Goal: Task Accomplishment & Management: Use online tool/utility

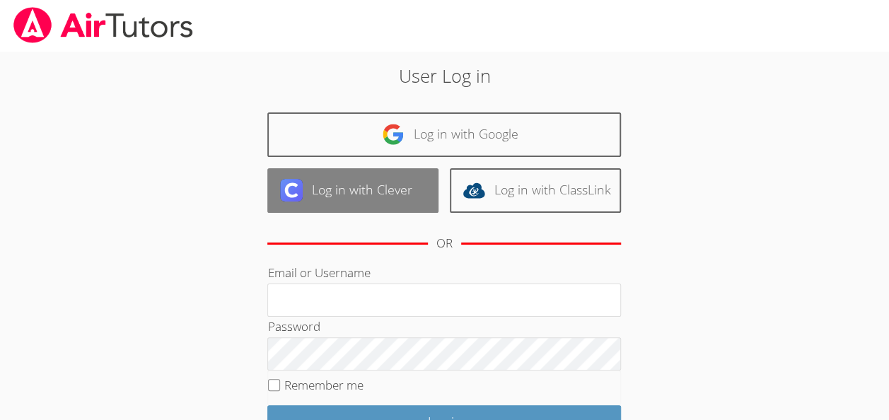
click at [397, 177] on link "Log in with Clever" at bounding box center [352, 190] width 171 height 45
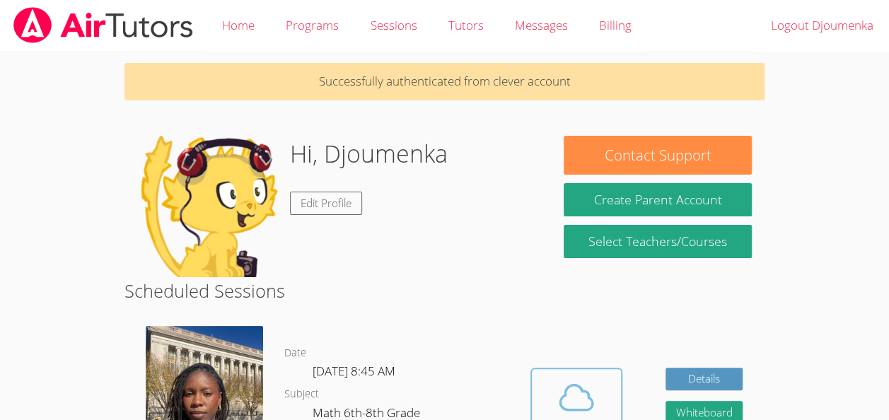
click at [574, 395] on icon at bounding box center [577, 398] width 40 height 40
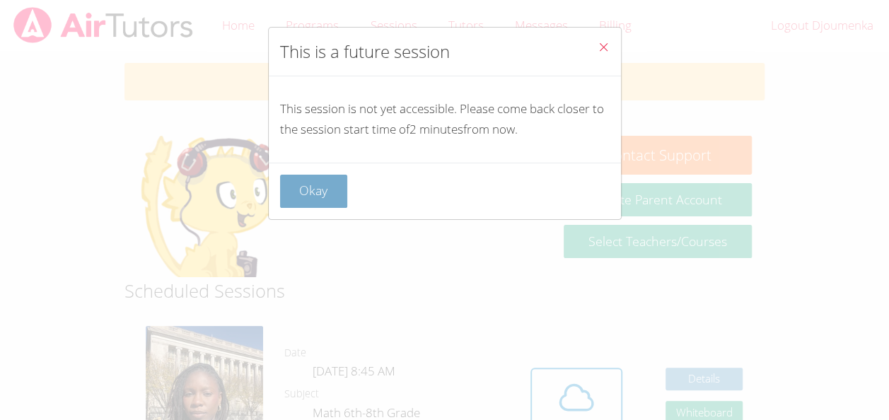
click at [319, 195] on button "Okay" at bounding box center [314, 191] width 68 height 33
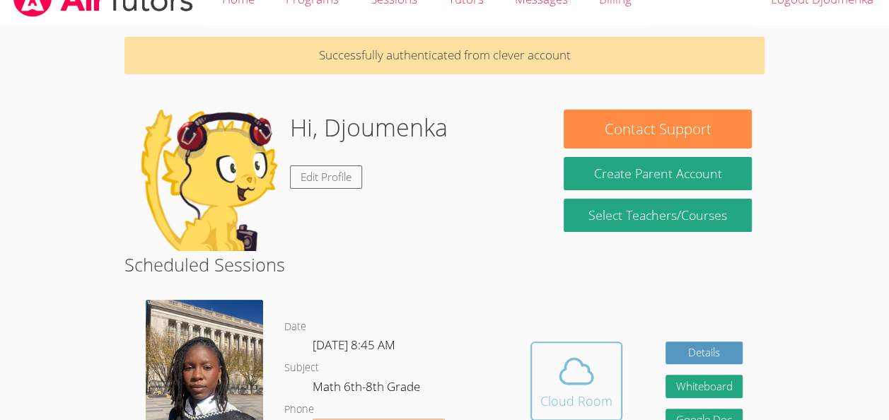
click at [554, 381] on span at bounding box center [576, 371] width 72 height 40
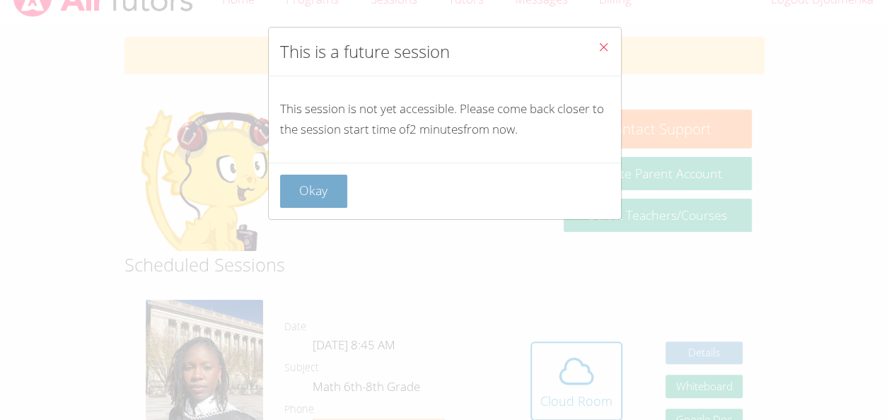
click at [309, 181] on button "Okay" at bounding box center [314, 191] width 68 height 33
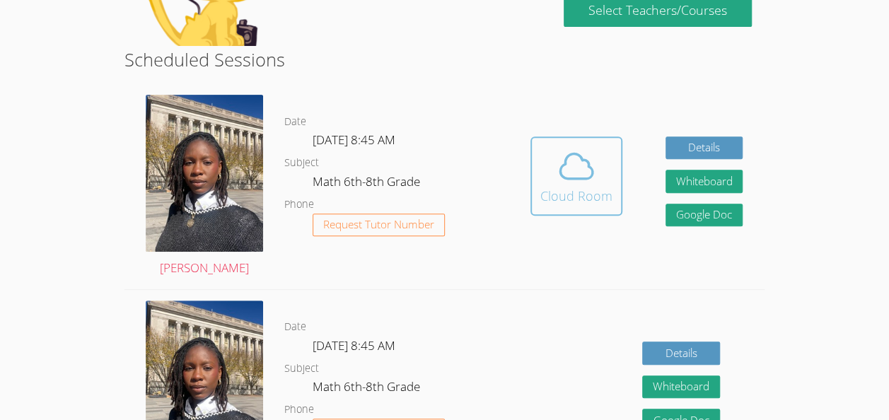
scroll to position [232, 0]
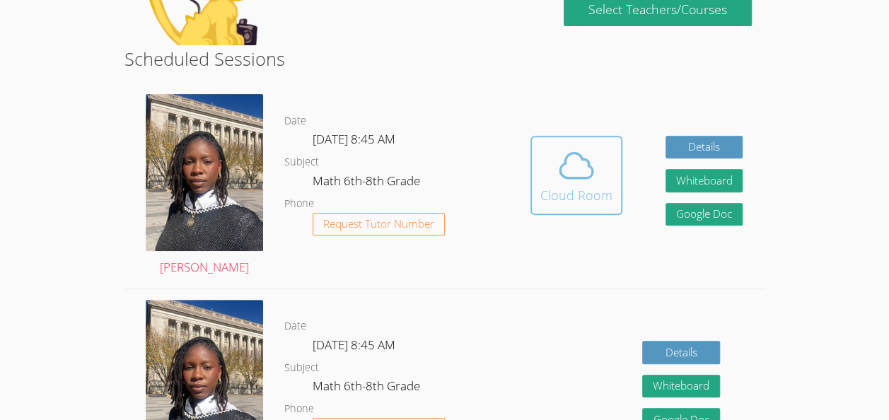
click at [584, 185] on div "Cloud Room" at bounding box center [576, 195] width 72 height 20
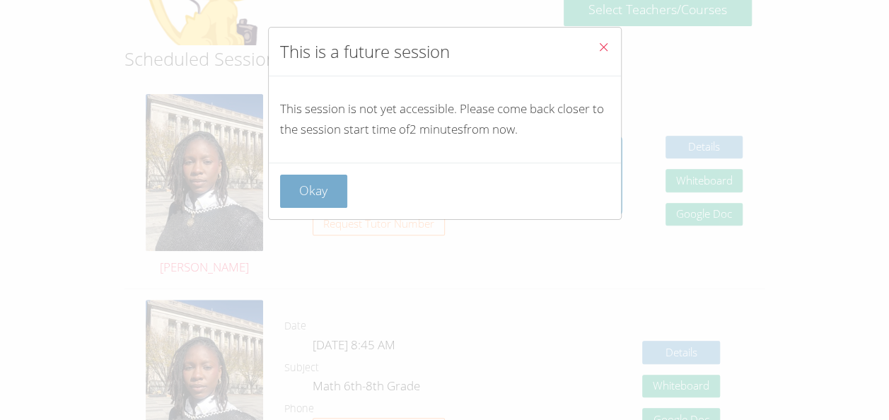
click at [311, 197] on button "Okay" at bounding box center [314, 191] width 68 height 33
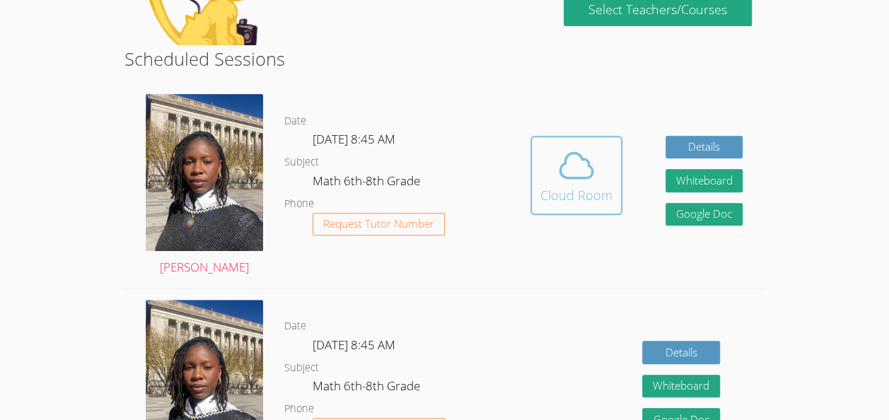
click at [557, 162] on icon at bounding box center [577, 166] width 40 height 40
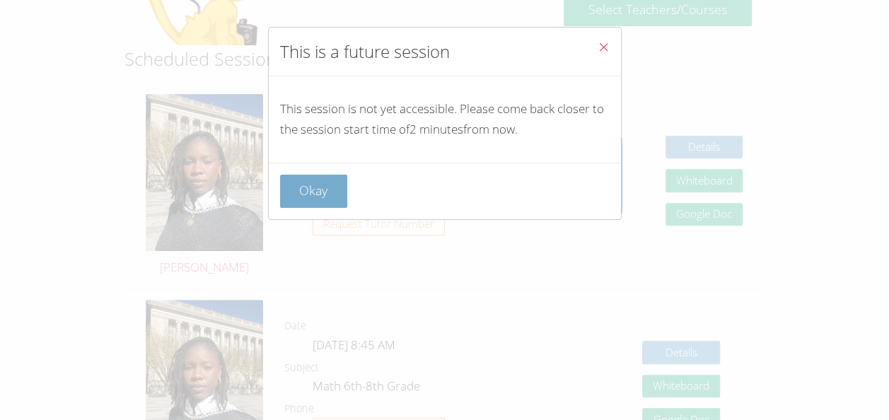
click at [313, 181] on button "Okay" at bounding box center [314, 191] width 68 height 33
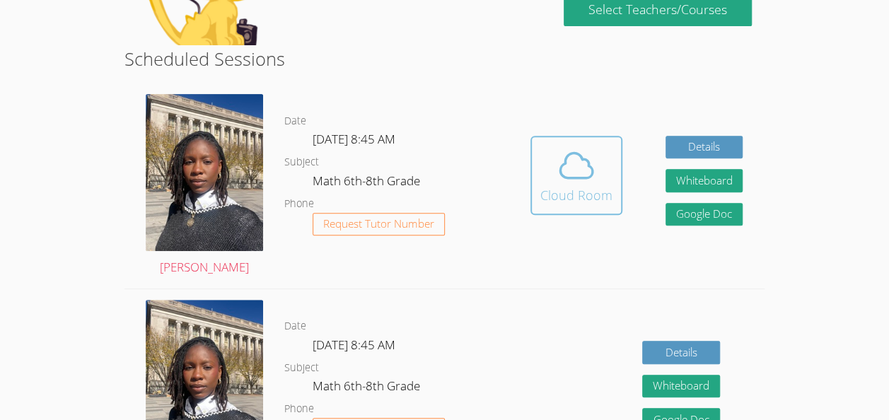
click at [571, 168] on icon at bounding box center [577, 166] width 40 height 40
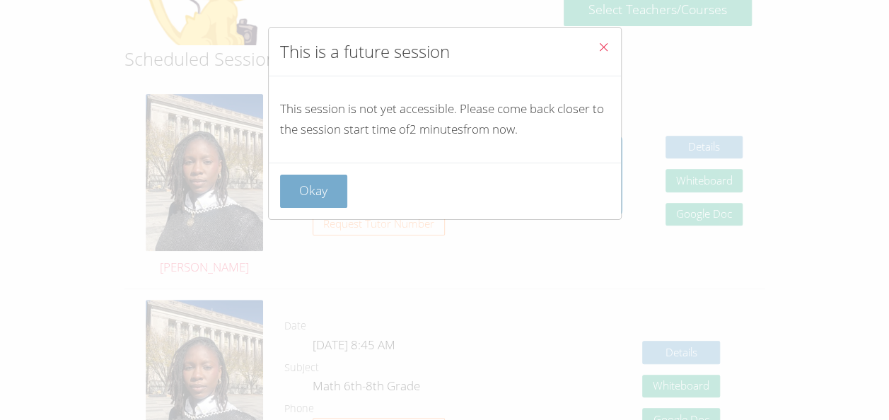
click at [307, 203] on button "Okay" at bounding box center [314, 191] width 68 height 33
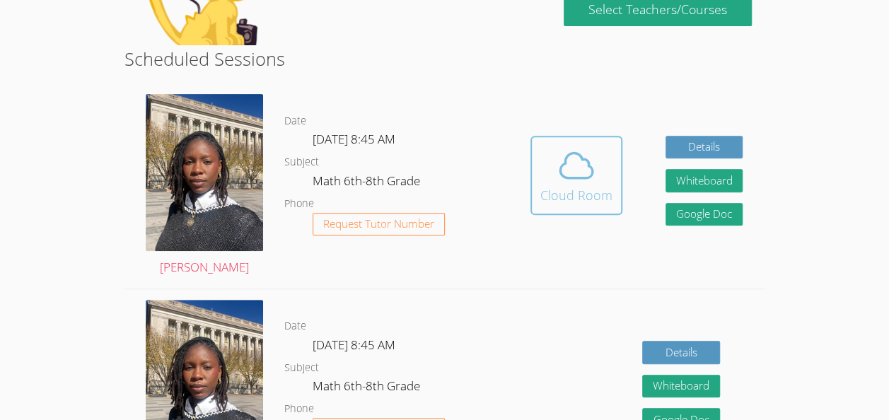
click at [586, 173] on icon at bounding box center [577, 166] width 40 height 40
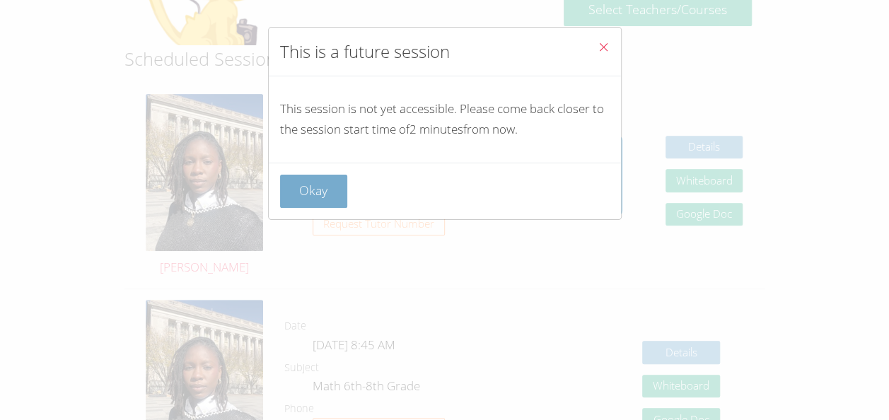
click at [315, 198] on button "Okay" at bounding box center [314, 191] width 68 height 33
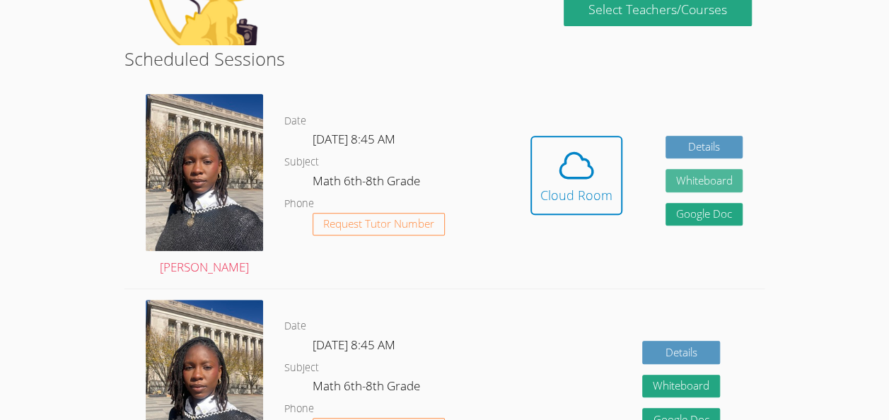
click at [685, 176] on button "Whiteboard" at bounding box center [704, 180] width 78 height 23
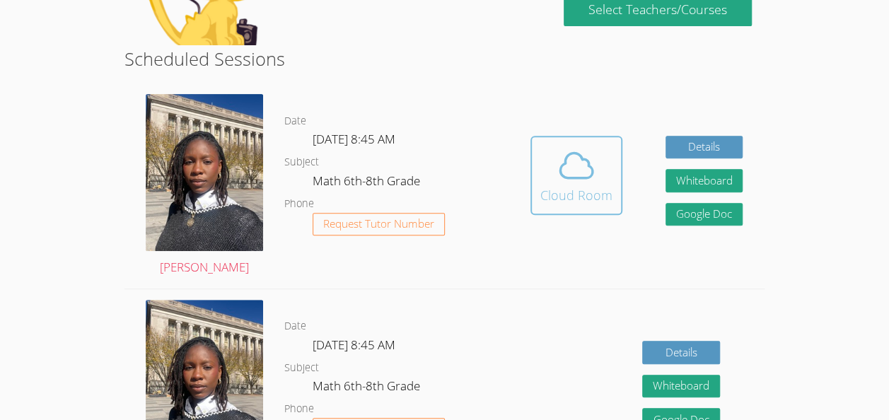
click at [583, 166] on icon at bounding box center [577, 166] width 40 height 40
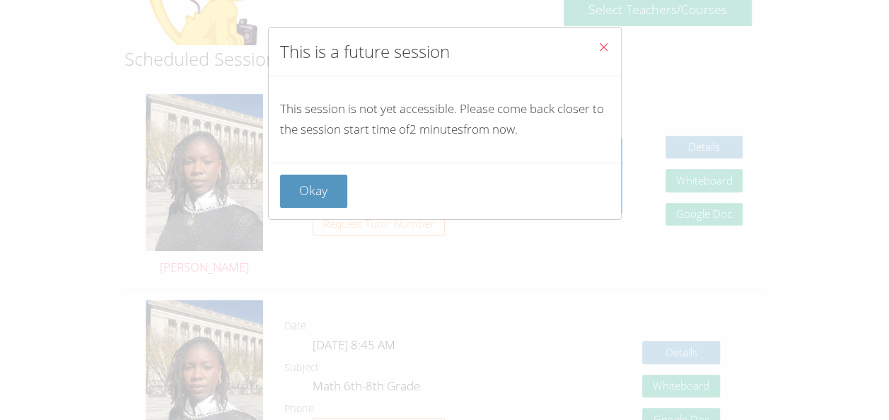
click at [419, 117] on p "This session is not yet accessible. Please come back closer to the session star…" at bounding box center [445, 119] width 330 height 41
click at [436, 135] on p "This session is not yet accessible. Please come back closer to the session star…" at bounding box center [445, 119] width 330 height 41
click at [308, 184] on button "Okay" at bounding box center [314, 191] width 68 height 33
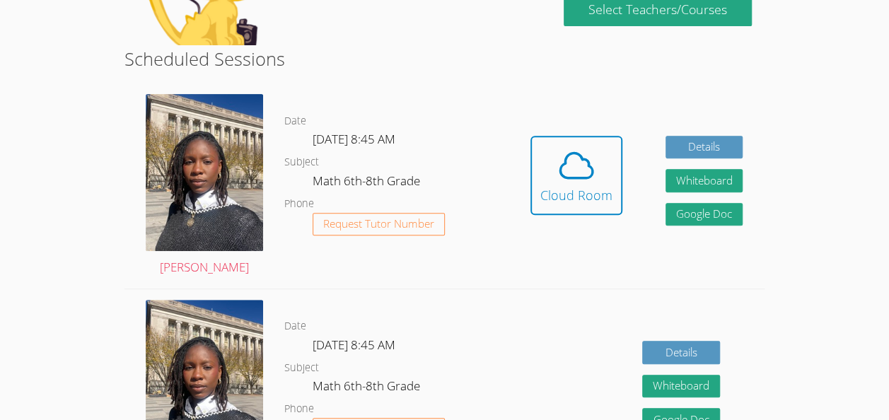
scroll to position [0, 0]
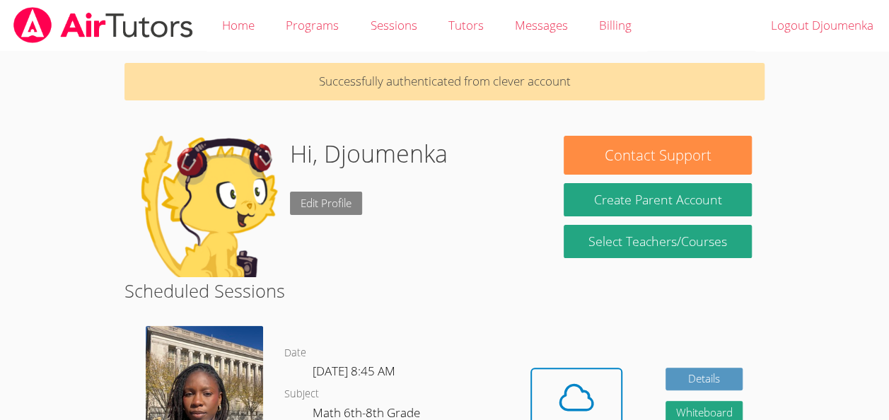
click at [331, 211] on link "Edit Profile" at bounding box center [326, 203] width 72 height 23
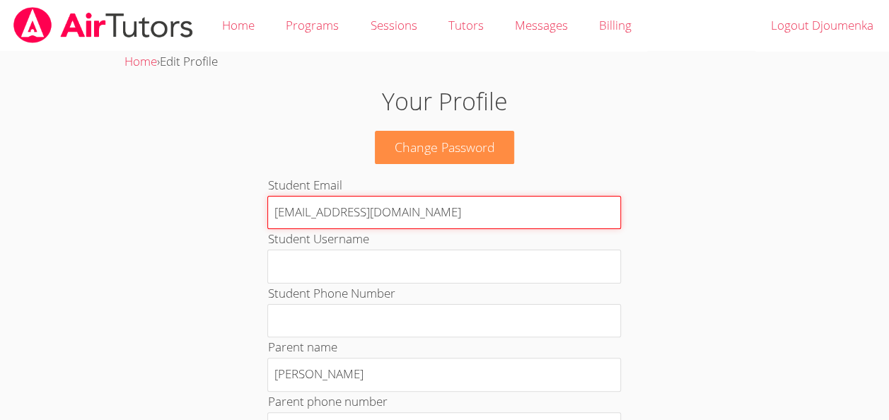
click at [386, 215] on input "beaussejourd46728@students.mywcps.org" at bounding box center [444, 213] width 354 height 34
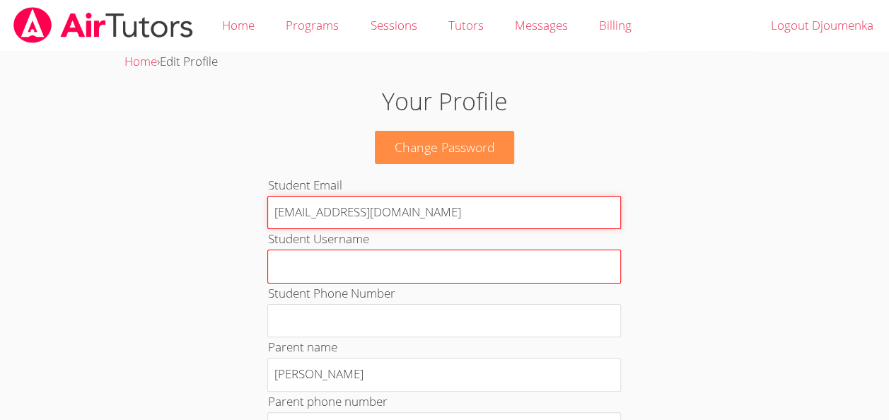
type input "beaussejourd46728@students.mywcps.org"
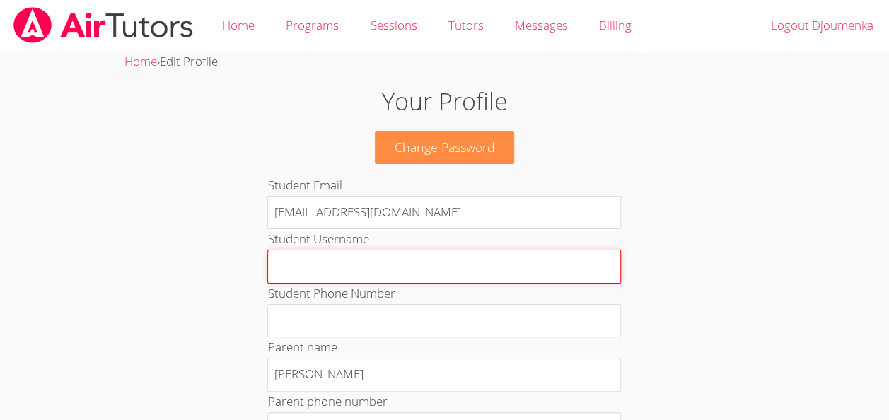
click at [390, 270] on input "Student Username" at bounding box center [444, 267] width 354 height 34
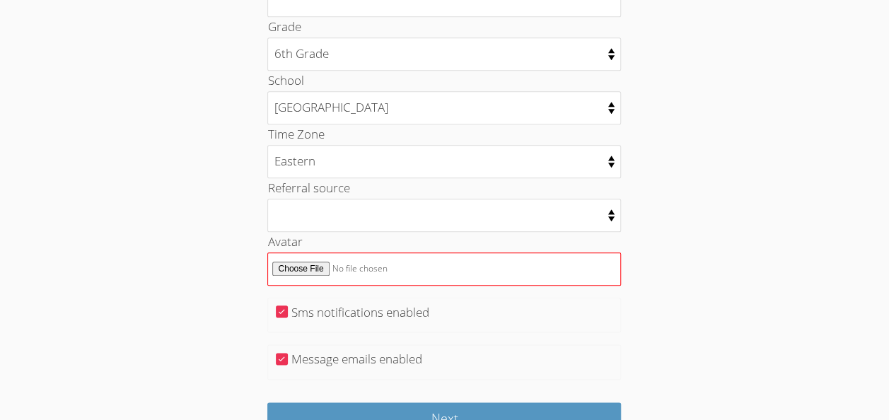
scroll to position [692, 0]
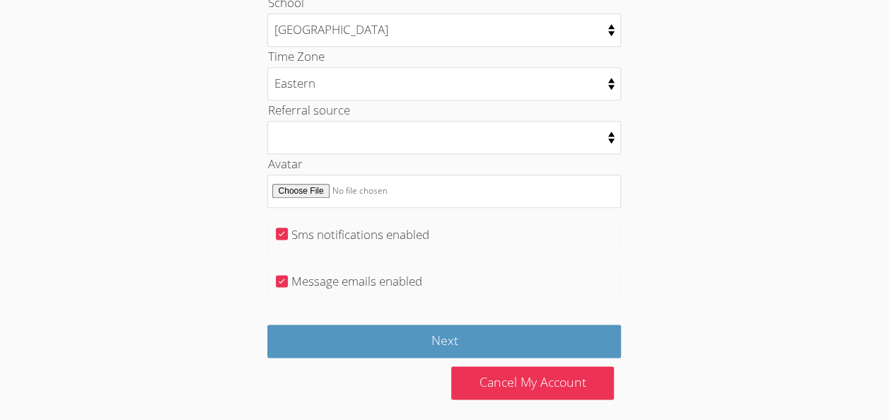
click at [504, 395] on div "Cancel My Account" at bounding box center [532, 383] width 177 height 50
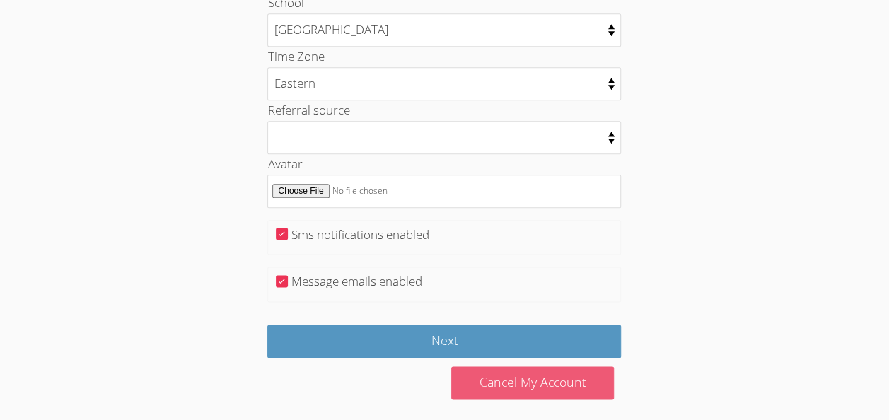
click at [506, 373] on link "Cancel My Account" at bounding box center [532, 382] width 163 height 33
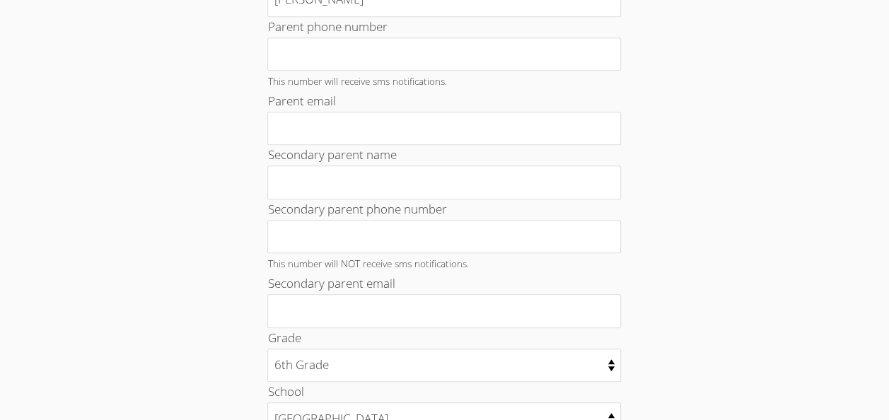
scroll to position [0, 0]
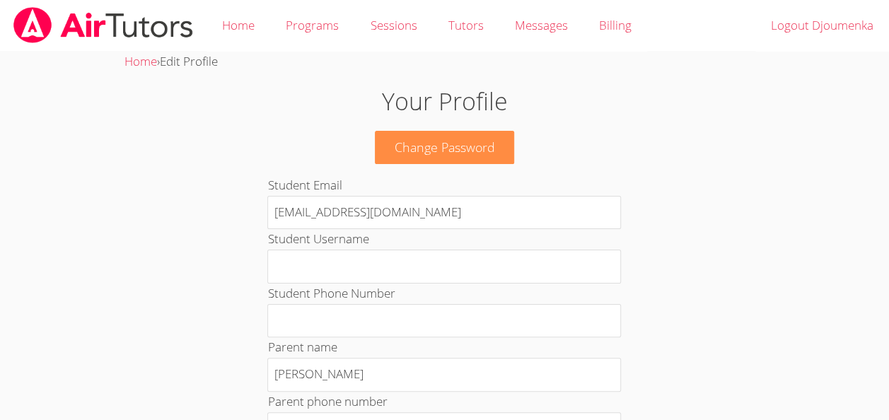
click at [92, 21] on img at bounding box center [103, 25] width 182 height 36
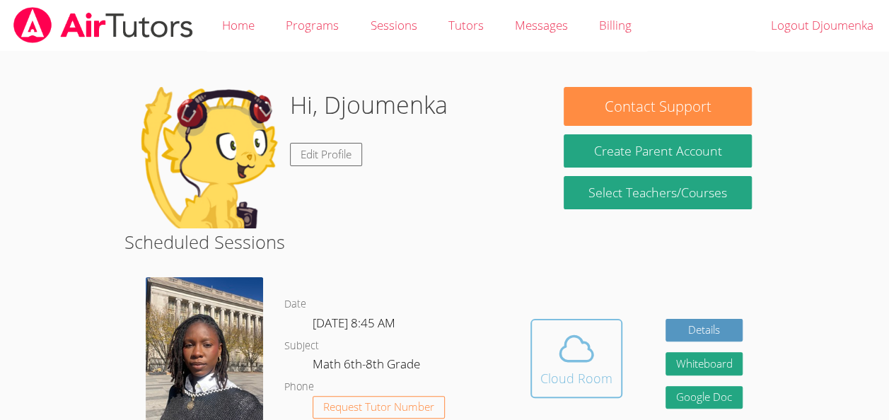
click at [567, 332] on icon at bounding box center [577, 349] width 40 height 40
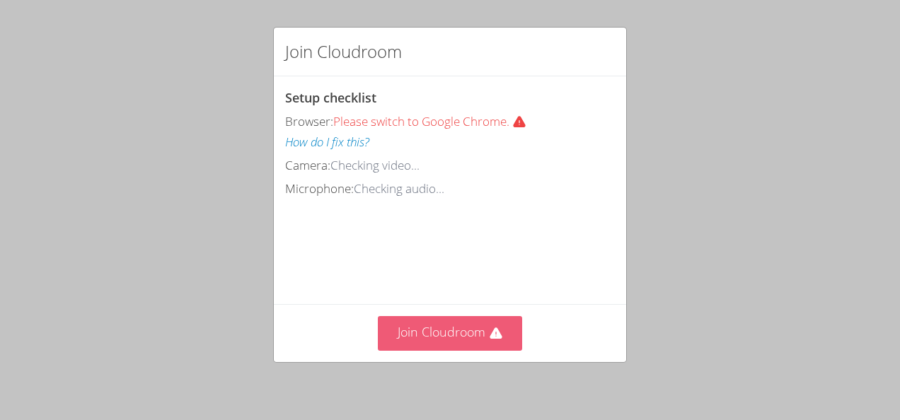
click at [454, 330] on button "Join Cloudroom" at bounding box center [450, 333] width 145 height 35
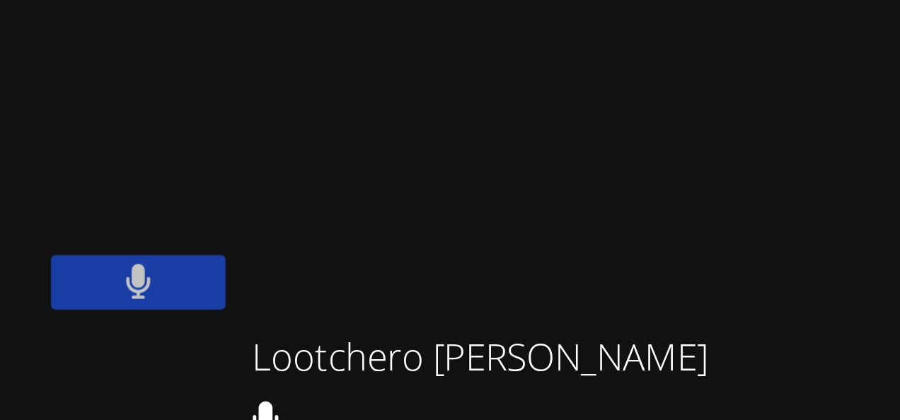
click at [656, 21] on video at bounding box center [631, 53] width 168 height 95
click at [655, 16] on video at bounding box center [631, 53] width 168 height 95
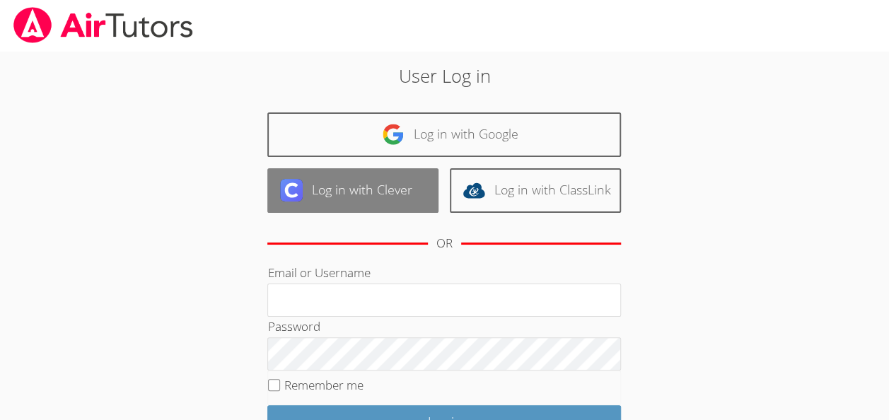
click at [324, 198] on link "Log in with Clever" at bounding box center [352, 190] width 171 height 45
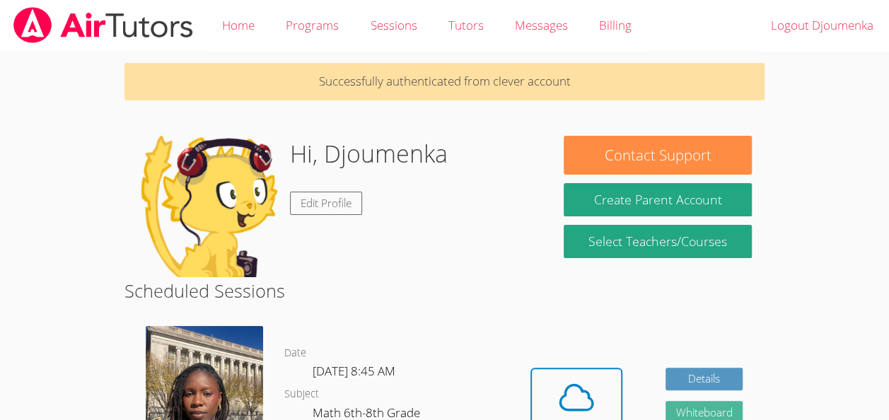
click at [697, 410] on button "Whiteboard" at bounding box center [704, 412] width 78 height 23
click at [587, 402] on icon at bounding box center [577, 398] width 40 height 40
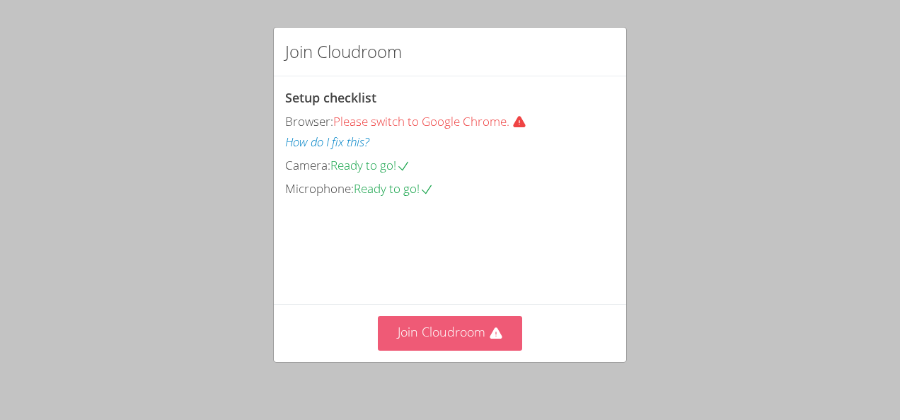
click at [489, 338] on icon at bounding box center [495, 332] width 12 height 11
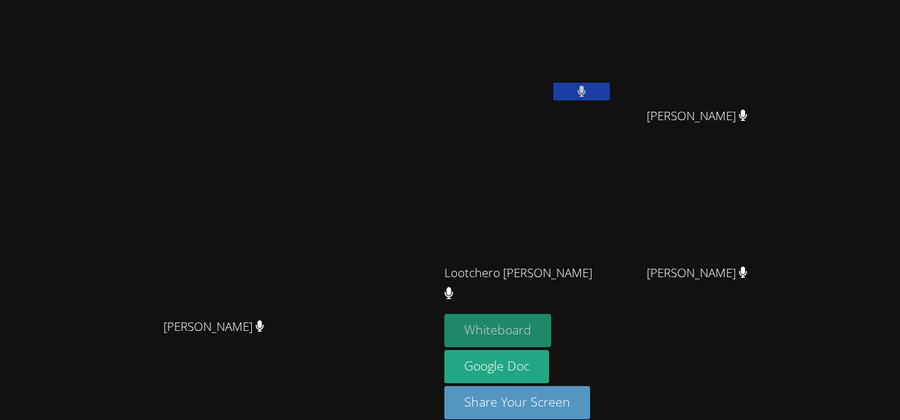
click at [539, 320] on button "Whiteboard" at bounding box center [497, 330] width 107 height 33
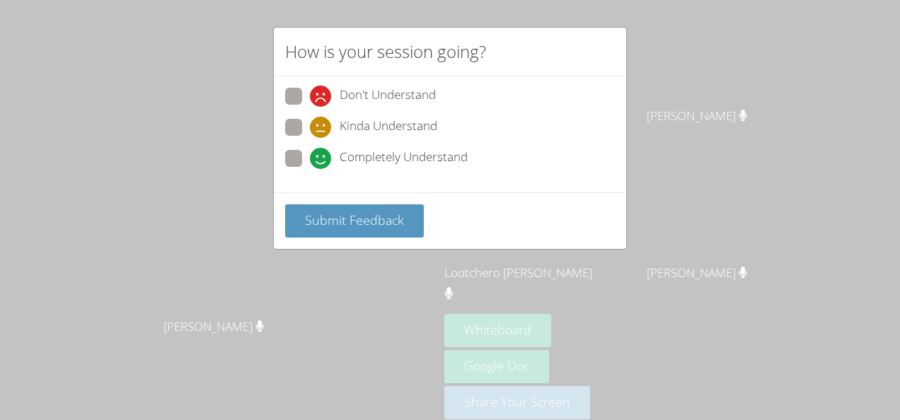
click at [393, 149] on span "Completely Understand" at bounding box center [403, 158] width 128 height 21
click at [322, 150] on input "Completely Understand" at bounding box center [316, 156] width 12 height 12
radio input "true"
click at [379, 117] on span "Kinda Understand" at bounding box center [388, 127] width 98 height 21
click at [322, 119] on input "Kinda Understand" at bounding box center [316, 125] width 12 height 12
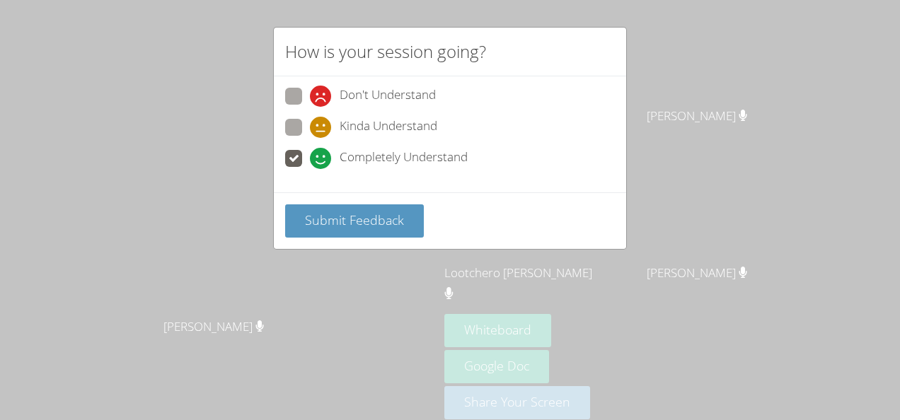
radio input "true"
click at [371, 102] on span "Don't Understand" at bounding box center [387, 96] width 96 height 21
click at [322, 100] on input "Don't Understand" at bounding box center [316, 94] width 12 height 12
radio input "true"
click at [281, 151] on div "Don't Understand Kinda Understand Completely Understand" at bounding box center [450, 134] width 352 height 116
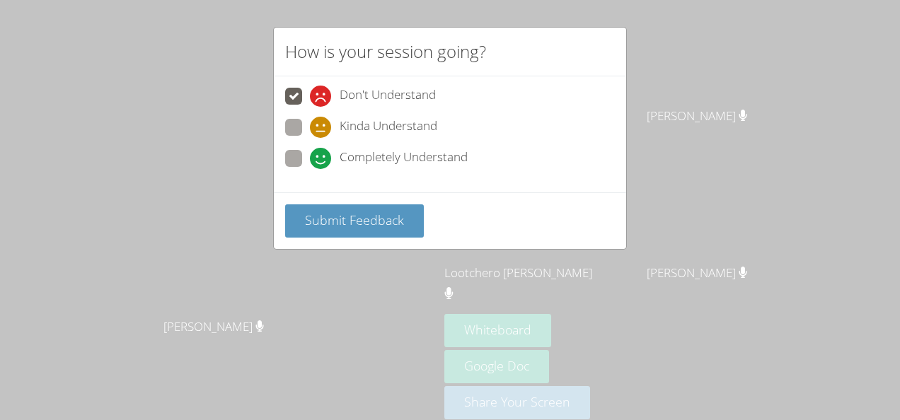
click at [310, 169] on span at bounding box center [310, 169] width 0 height 0
click at [310, 154] on input "Completely Understand" at bounding box center [316, 156] width 12 height 12
radio input "true"
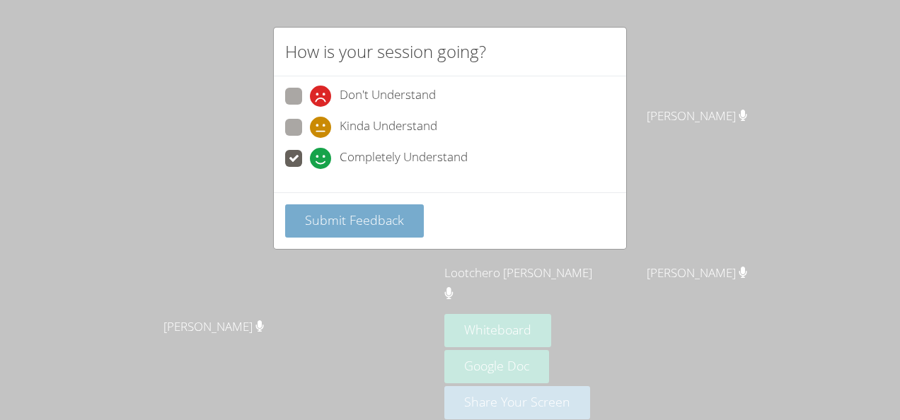
click at [322, 214] on span "Submit Feedback" at bounding box center [354, 219] width 99 height 17
